Goal: Task Accomplishment & Management: Use online tool/utility

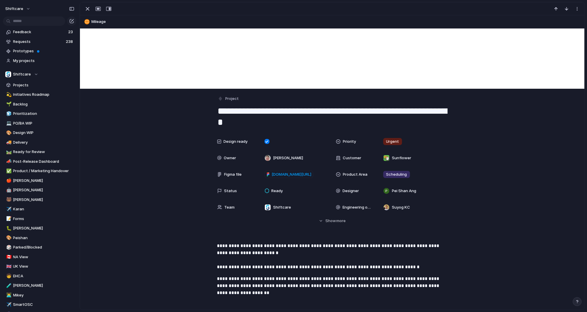
scroll to position [79, 0]
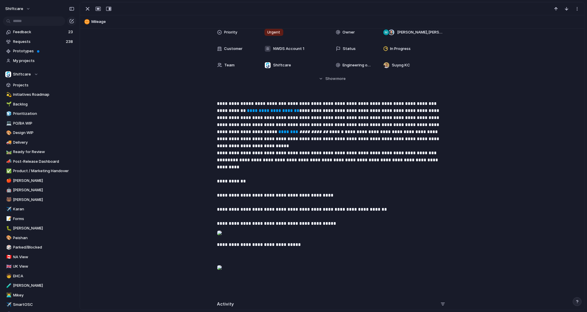
scroll to position [5, 0]
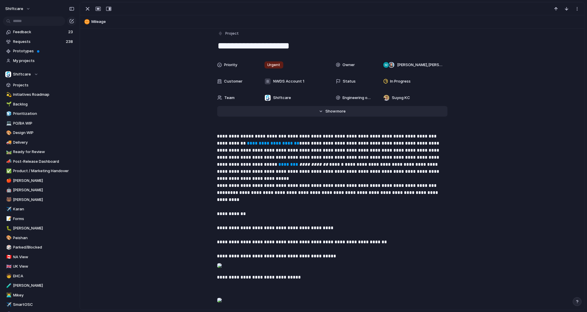
click at [336, 110] on span "more" at bounding box center [340, 111] width 9 height 6
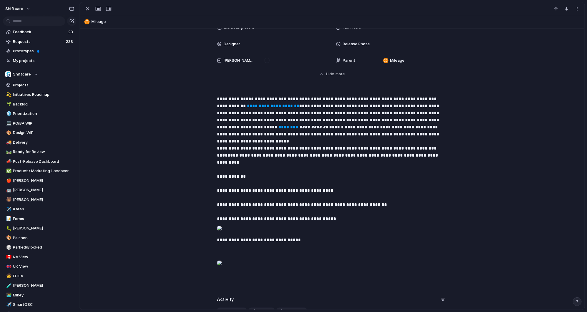
scroll to position [290, 0]
click at [222, 227] on div at bounding box center [219, 228] width 5 height 12
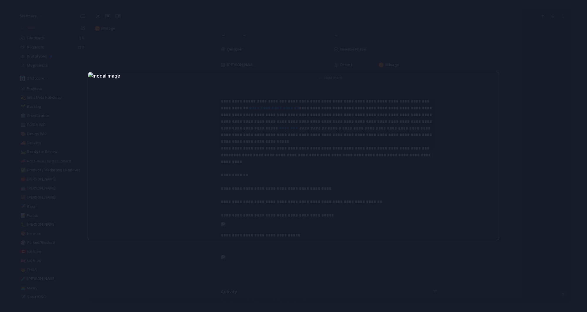
click at [247, 258] on div at bounding box center [293, 156] width 587 height 312
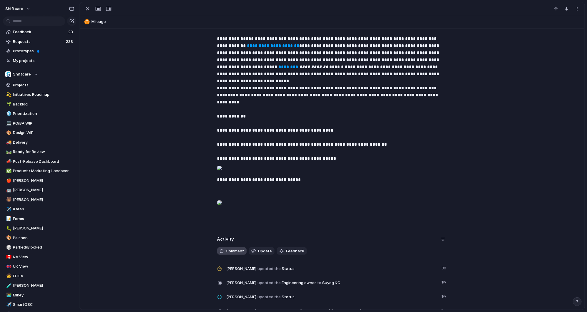
scroll to position [383, 0]
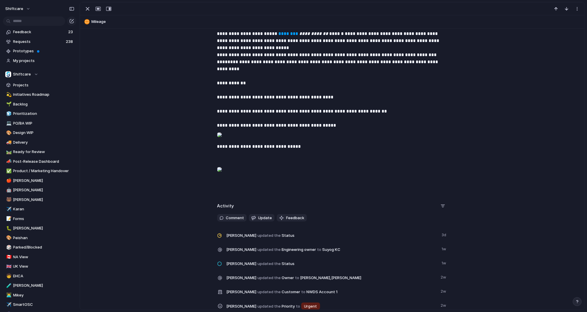
click at [222, 176] on div at bounding box center [219, 170] width 5 height 12
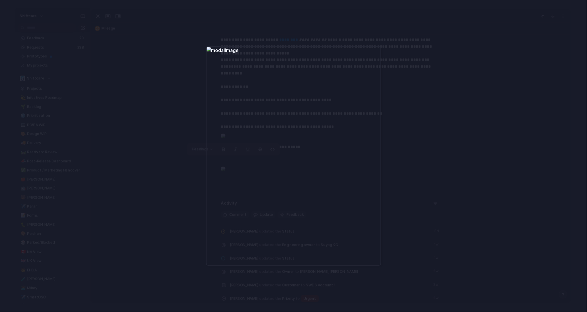
click at [176, 197] on div at bounding box center [293, 156] width 587 height 312
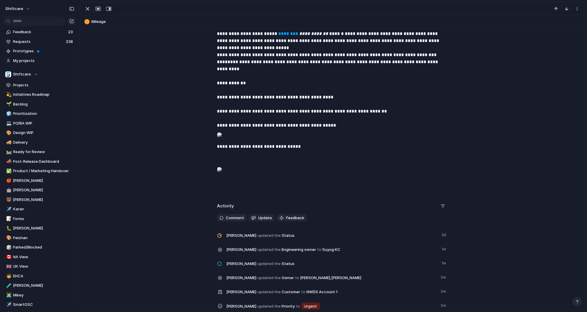
click at [222, 132] on div at bounding box center [219, 135] width 5 height 12
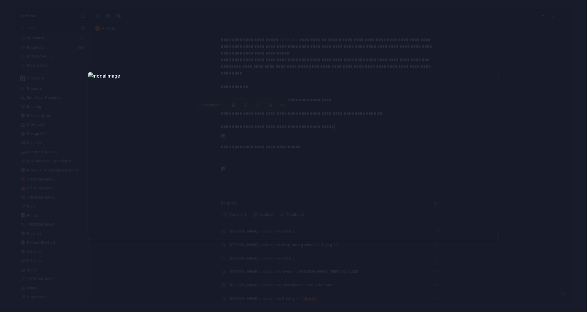
click at [234, 59] on div at bounding box center [293, 156] width 587 height 312
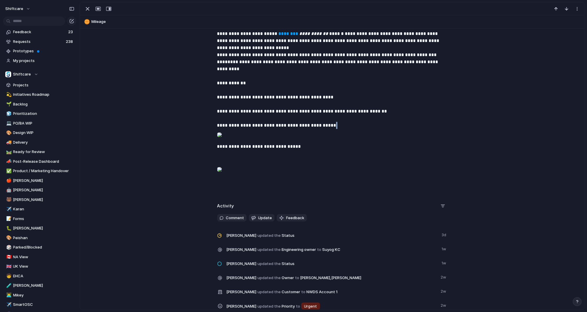
click at [222, 176] on div at bounding box center [219, 170] width 5 height 12
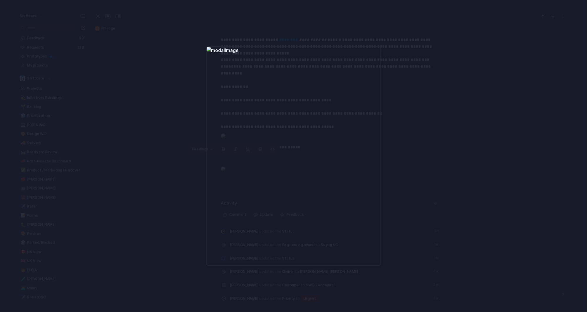
click at [176, 177] on div at bounding box center [293, 156] width 587 height 312
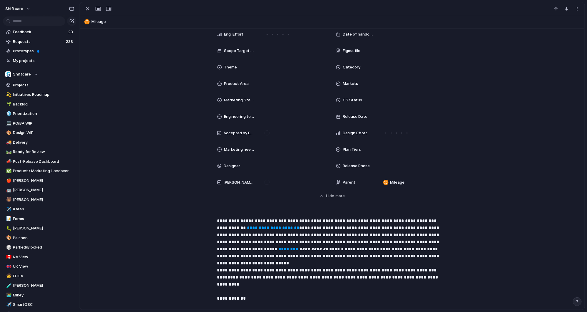
scroll to position [48, 0]
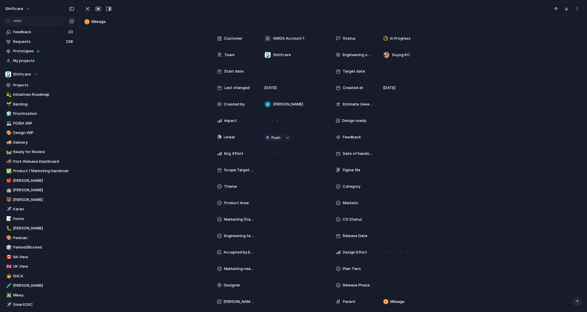
click at [152, 121] on div "Priority Urgent Owner [PERSON_NAME] , [PERSON_NAME] Customer NWDS Account 1 Sta…" at bounding box center [332, 167] width 491 height 302
click at [286, 139] on button "button" at bounding box center [288, 138] width 8 height 8
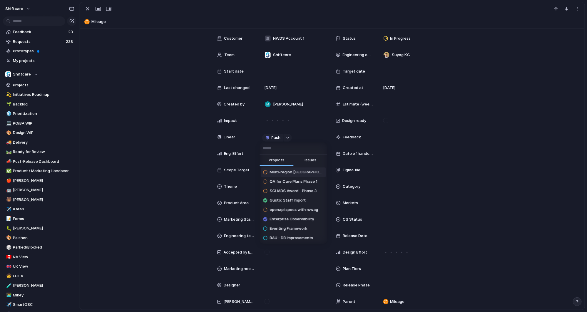
click at [286, 138] on div "Projects Issues Multi-region [GEOGRAPHIC_DATA] QA for Care Plans Phase 1 SCHADS…" at bounding box center [293, 156] width 587 height 312
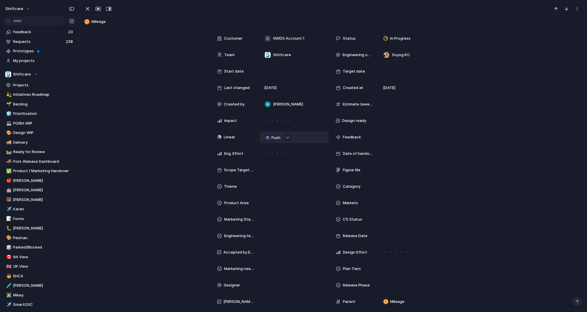
click at [275, 138] on span "Push" at bounding box center [276, 138] width 9 height 6
click at [275, 148] on li "Project" at bounding box center [272, 148] width 34 height 9
click at [308, 136] on div "Split Mileage - fix" at bounding box center [291, 137] width 46 height 6
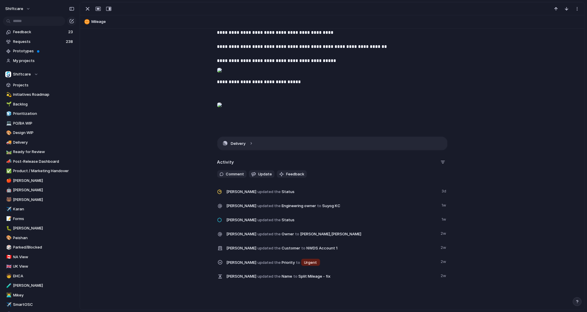
scroll to position [452, 0]
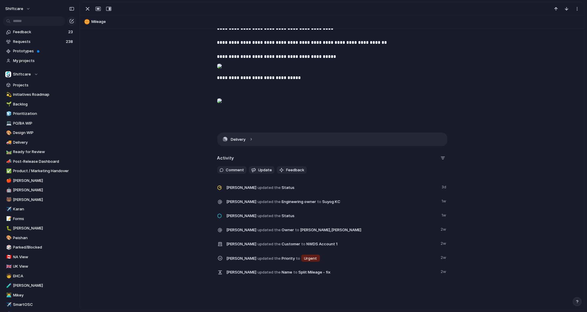
click at [248, 146] on button "Delivery" at bounding box center [333, 139] width 230 height 13
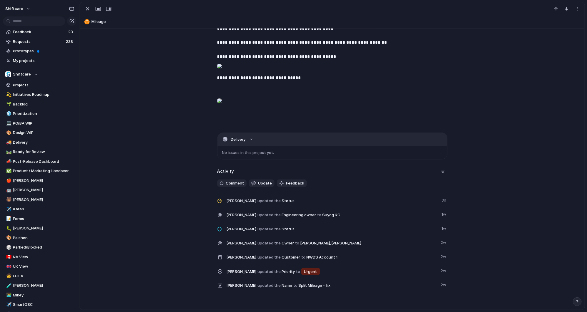
click at [248, 146] on button "Delivery" at bounding box center [333, 139] width 230 height 13
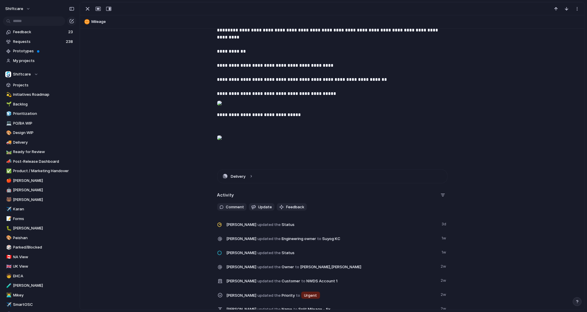
scroll to position [456, 0]
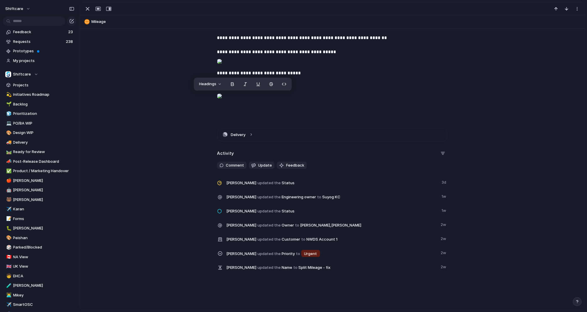
click at [222, 60] on div at bounding box center [219, 62] width 5 height 12
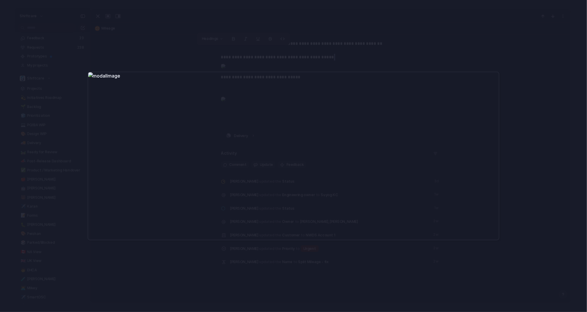
click at [397, 191] on div at bounding box center [294, 156] width 412 height 169
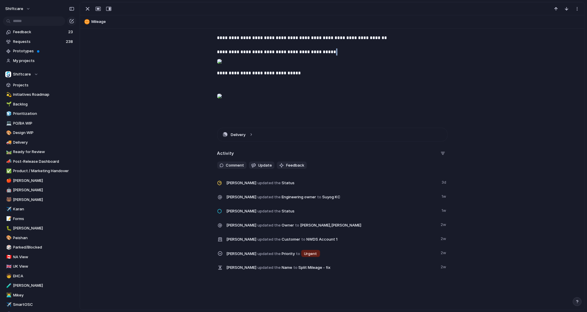
click at [222, 56] on div at bounding box center [219, 62] width 5 height 12
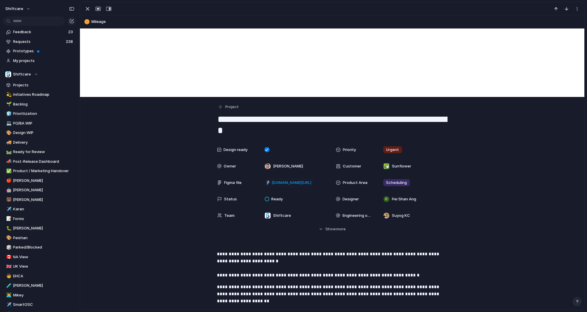
scroll to position [24, 0]
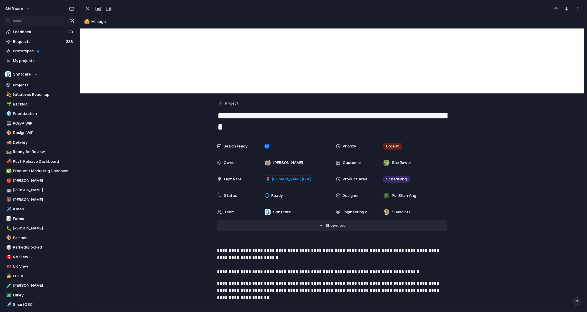
click at [325, 225] on span "Show" at bounding box center [330, 226] width 11 height 6
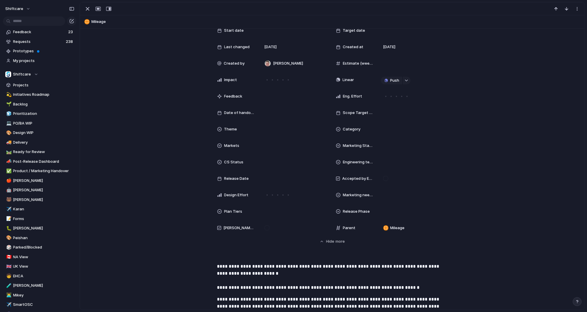
scroll to position [0, 0]
